Goal: Register for event/course

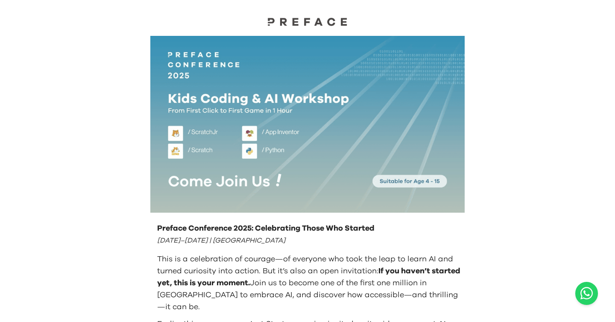
click at [317, 23] on img at bounding box center [307, 21] width 85 height 9
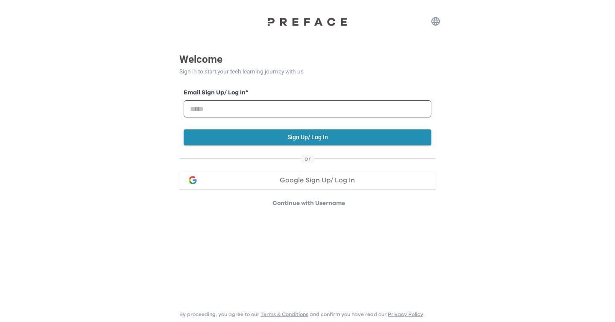
click at [311, 184] on button "Google Sign Up/ Log In" at bounding box center [307, 180] width 256 height 17
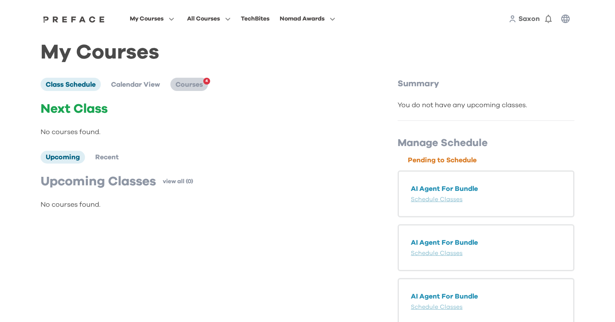
click at [192, 86] on span "Courses" at bounding box center [189, 84] width 27 height 7
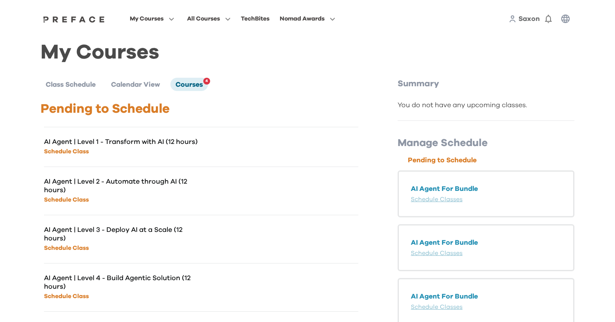
click at [78, 150] on link "Schedule Class" at bounding box center [66, 152] width 45 height 6
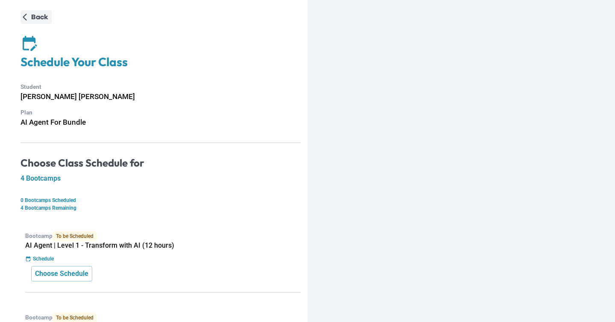
click at [32, 16] on p "Back" at bounding box center [39, 17] width 17 height 10
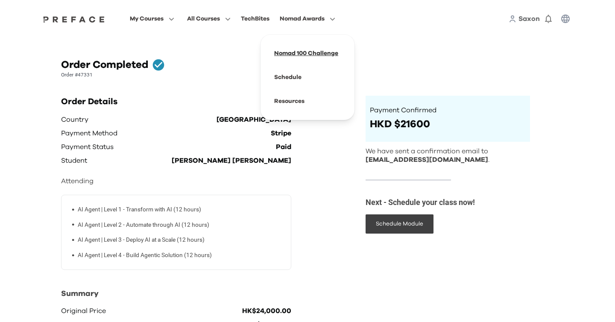
click at [303, 54] on span at bounding box center [307, 53] width 80 height 24
